Goal: Use online tool/utility

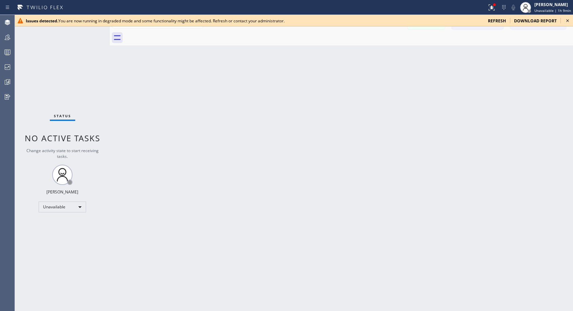
click at [568, 19] on icon at bounding box center [568, 21] width 8 height 8
click at [567, 21] on icon at bounding box center [568, 21] width 8 height 8
